Goal: Task Accomplishment & Management: Manage account settings

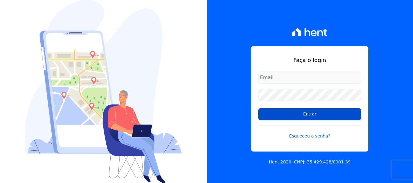
type input "contato@condominioalexandria.com.br"
click at [297, 109] on input "Entrar" at bounding box center [309, 114] width 103 height 12
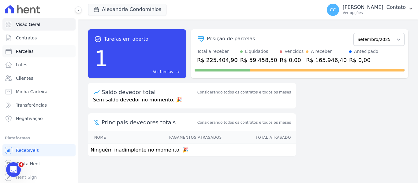
click at [27, 50] on span "Parcelas" at bounding box center [25, 51] width 18 height 6
select select
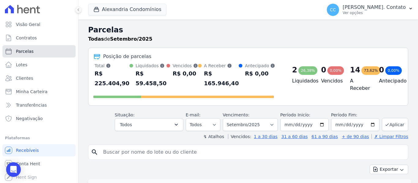
click at [33, 52] on link "Parcelas" at bounding box center [38, 51] width 73 height 12
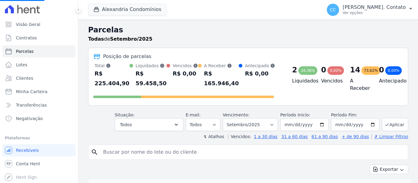
select select
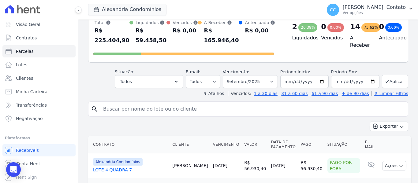
scroll to position [31, 0]
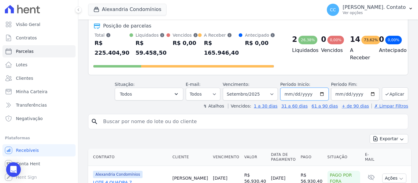
click at [321, 94] on input "[DATE]" at bounding box center [304, 94] width 48 height 13
drag, startPoint x: 222, startPoint y: 122, endPoint x: 235, endPoint y: 114, distance: 15.6
click at [222, 122] on input "search" at bounding box center [252, 122] width 306 height 12
click at [270, 94] on select "Filtrar por período ──────── Todos os meses Março/2023 Abril/2023 Maio/2023 Jun…" at bounding box center [250, 94] width 55 height 13
select select "07/2024"
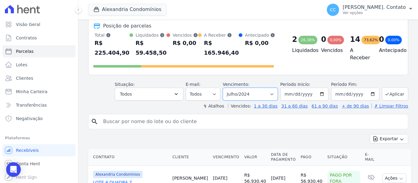
click at [227, 88] on select "Filtrar por período ──────── Todos os meses Março/2023 Abril/2023 Maio/2023 Jun…" at bounding box center [250, 94] width 55 height 13
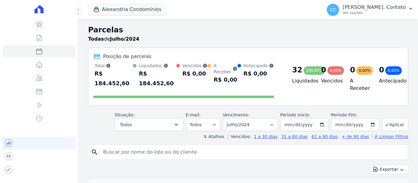
select select
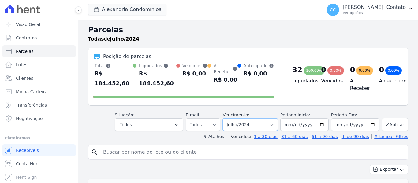
click at [264, 118] on select "Filtrar por período ──────── Todos os meses Março/2023 Abril/2023 Maio/2023 Jun…" at bounding box center [250, 124] width 55 height 13
select select "08/2025"
click at [227, 118] on select "Filtrar por período ──────── Todos os meses Março/2023 Abril/2023 Maio/2023 Jun…" at bounding box center [250, 124] width 55 height 13
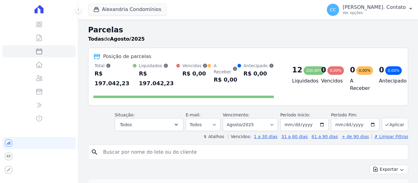
select select
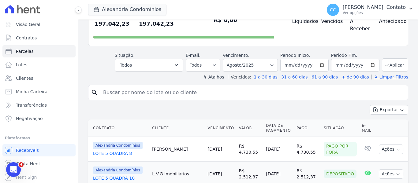
scroll to position [61, 0]
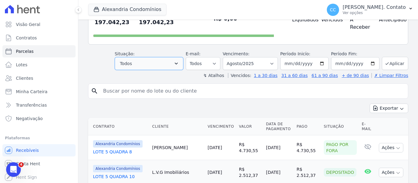
click at [178, 63] on icon "button" at bounding box center [176, 64] width 3 height 2
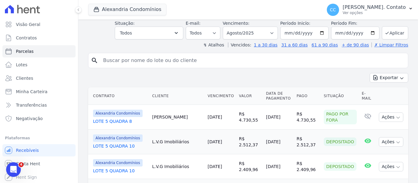
scroll to position [31, 0]
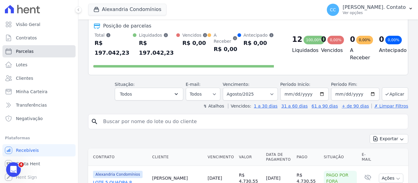
click at [22, 53] on span "Parcelas" at bounding box center [25, 51] width 18 height 6
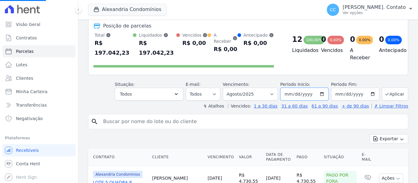
click at [321, 88] on input "2025-08-01" at bounding box center [304, 94] width 48 height 13
select select
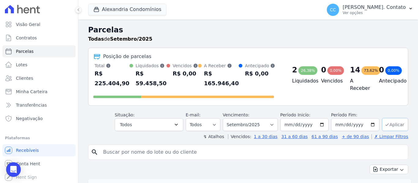
click at [389, 128] on button "Aplicar" at bounding box center [395, 124] width 26 height 13
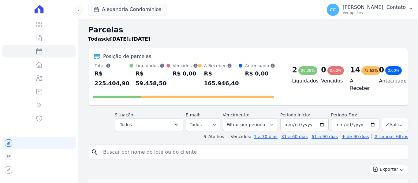
select select
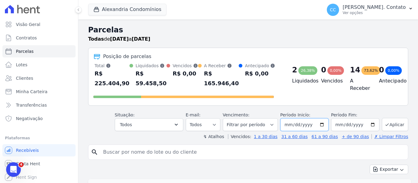
click at [318, 125] on input "[DATE]" at bounding box center [304, 124] width 48 height 13
type input "[DATE]"
click at [369, 125] on input "[DATE]" at bounding box center [355, 124] width 48 height 13
click at [392, 124] on button "Aplicar" at bounding box center [395, 124] width 26 height 13
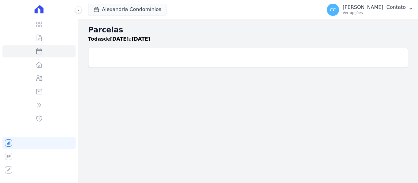
select select
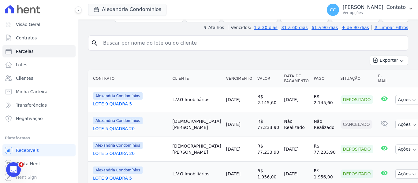
scroll to position [92, 0]
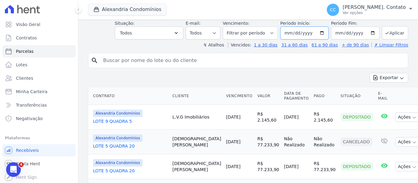
click at [321, 32] on input "[DATE]" at bounding box center [304, 33] width 48 height 13
type input "[DATE]"
click at [387, 30] on button "Aplicar" at bounding box center [395, 32] width 26 height 13
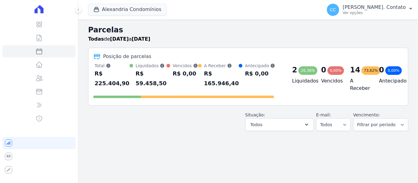
select select
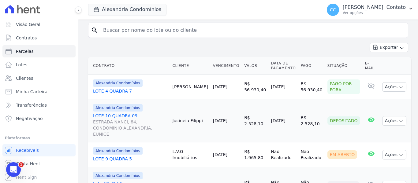
scroll to position [122, 0]
drag, startPoint x: 292, startPoint y: 81, endPoint x: 318, endPoint y: 92, distance: 27.7
click at [318, 92] on tr "Alexandria Condomínios LOTE 4 QUADRA 7 Carol Malinowski 01/09/2025 R$ 56.930,40…" at bounding box center [249, 86] width 323 height 25
drag, startPoint x: 292, startPoint y: 88, endPoint x: 298, endPoint y: 87, distance: 6.7
copy tr "R$ 56.930,40"
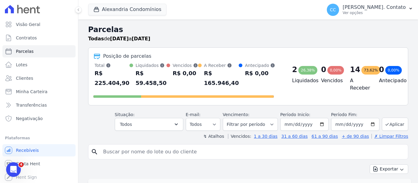
scroll to position [0, 0]
click at [322, 126] on input "2025-09-01" at bounding box center [304, 124] width 48 height 13
type input "[DATE]"
click at [370, 123] on input "2025-09-30" at bounding box center [355, 124] width 48 height 13
type input "[DATE]"
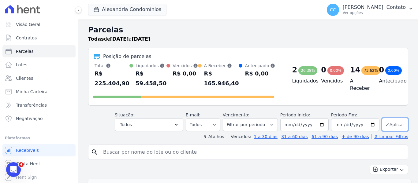
click at [389, 123] on button "Aplicar" at bounding box center [395, 124] width 26 height 13
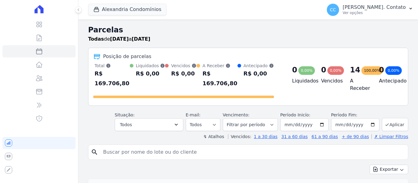
select select
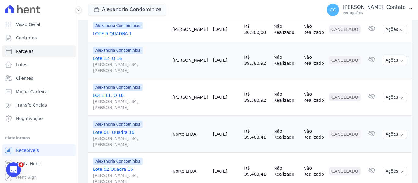
scroll to position [723, 0]
